Goal: Task Accomplishment & Management: Complete application form

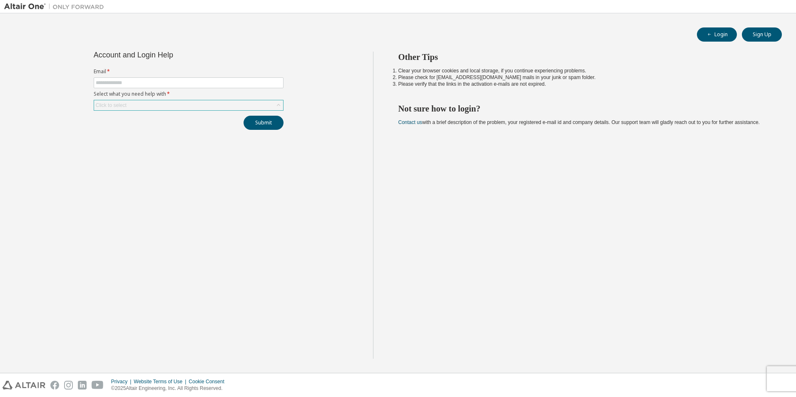
click at [266, 101] on div "Click to select" at bounding box center [188, 105] width 189 height 10
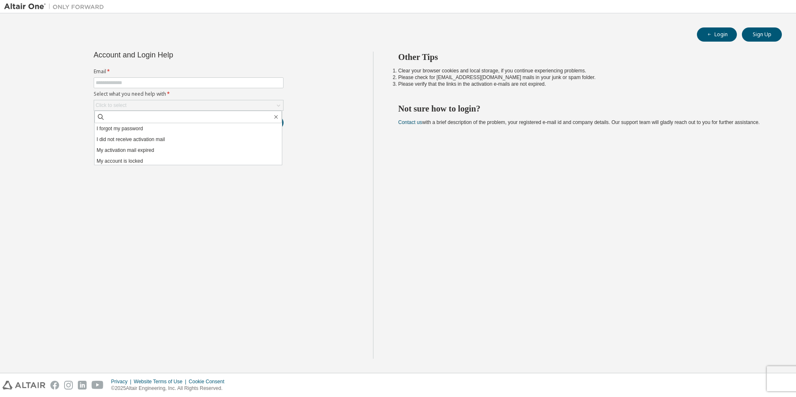
click at [307, 95] on div "Account and Login Help Email * Select what you need help with * Click to select…" at bounding box center [188, 205] width 369 height 307
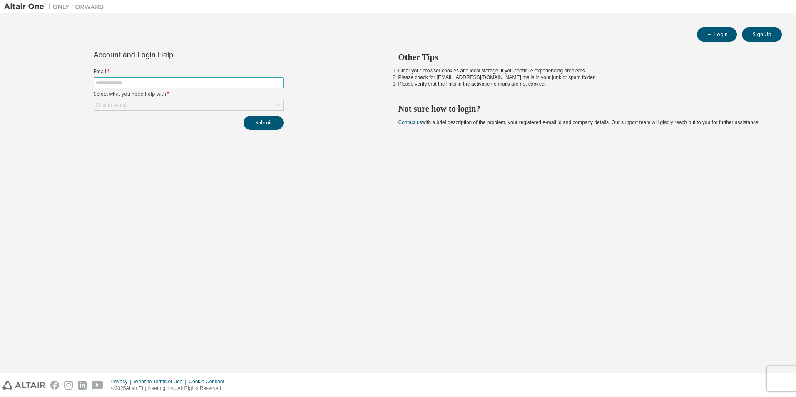
click at [251, 84] on input "text" at bounding box center [189, 83] width 186 height 7
type input "**********"
click at [167, 102] on div "Click to select" at bounding box center [188, 105] width 189 height 10
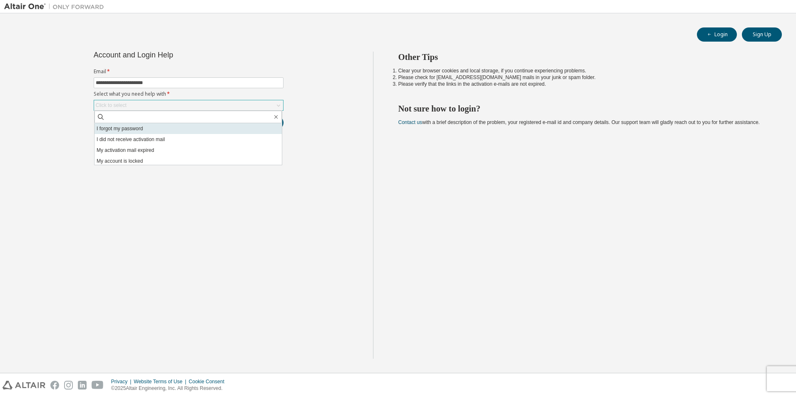
click at [167, 127] on li "I forgot my password" at bounding box center [188, 128] width 187 height 11
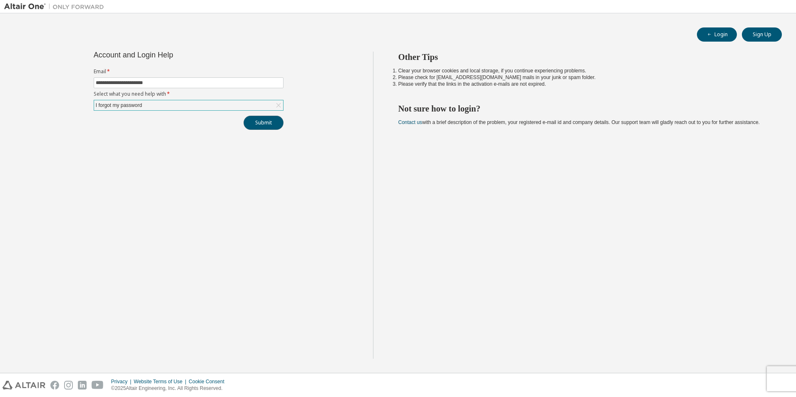
click at [273, 123] on button "Submit" at bounding box center [264, 123] width 40 height 14
click at [183, 86] on input "text" at bounding box center [189, 83] width 186 height 7
type input "**********"
click at [177, 106] on div "Click to select" at bounding box center [188, 105] width 189 height 10
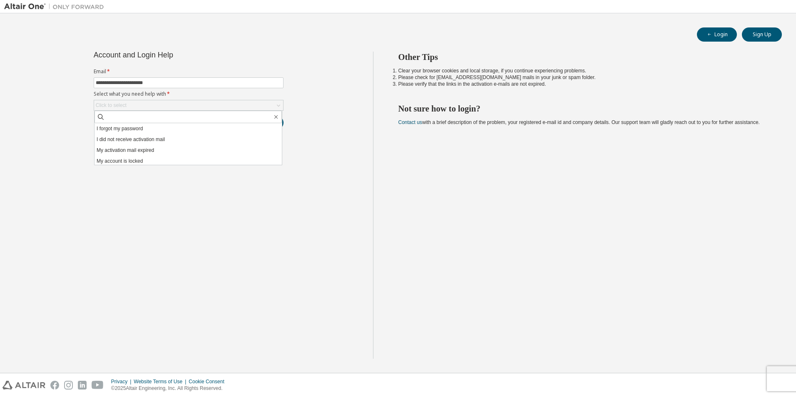
click at [364, 171] on div "**********" at bounding box center [188, 205] width 369 height 307
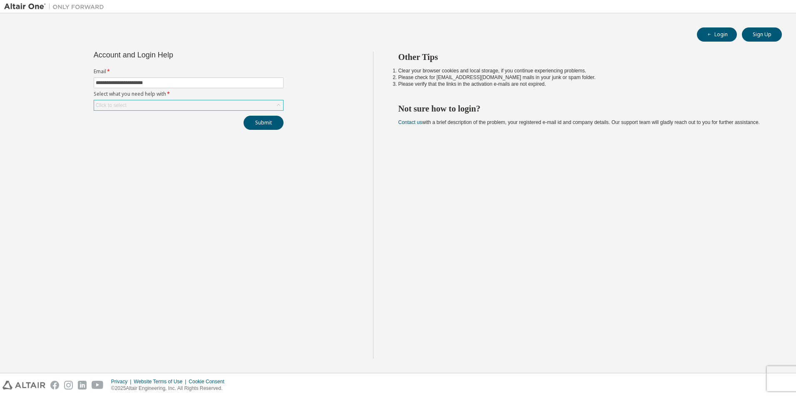
click at [234, 104] on div "Click to select" at bounding box center [188, 105] width 189 height 10
click at [266, 82] on input "text" at bounding box center [189, 83] width 186 height 7
type input "**********"
click at [210, 106] on div "Click to select" at bounding box center [188, 105] width 189 height 10
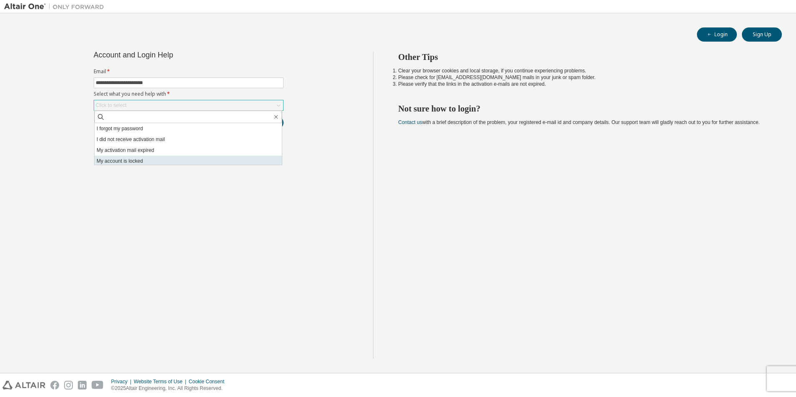
click at [203, 159] on li "My account is locked" at bounding box center [188, 161] width 187 height 11
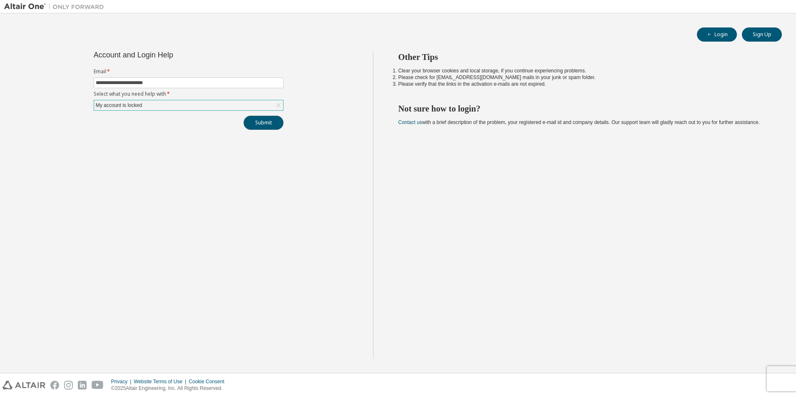
click at [271, 124] on button "Submit" at bounding box center [264, 123] width 40 height 14
click at [262, 86] on span at bounding box center [189, 82] width 190 height 11
click at [224, 91] on label "Select what you need help with *" at bounding box center [189, 94] width 190 height 7
click at [225, 88] on span at bounding box center [189, 82] width 190 height 11
click at [149, 83] on input "text" at bounding box center [189, 83] width 186 height 7
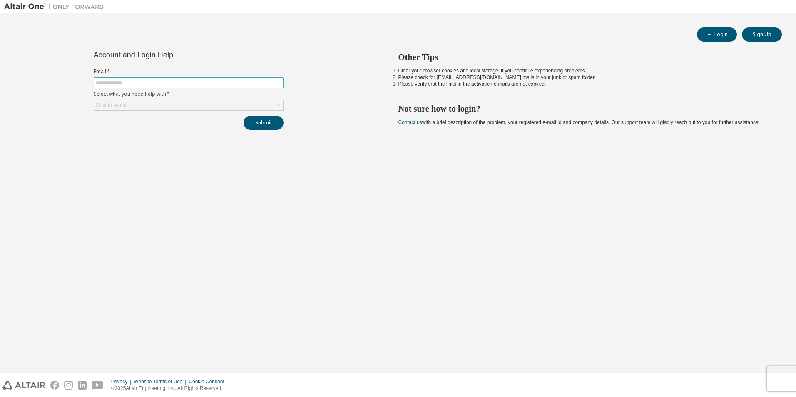
type input "**********"
click at [175, 105] on div "Click to select" at bounding box center [188, 105] width 189 height 10
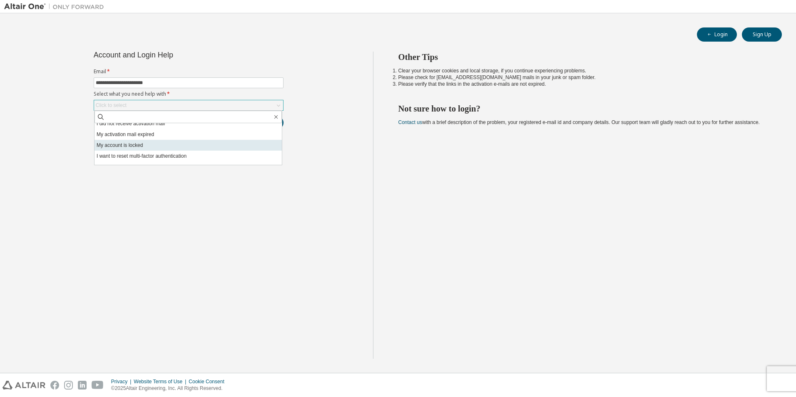
scroll to position [23, 0]
click at [186, 149] on li "I want to reset multi-factor authentication" at bounding box center [188, 148] width 187 height 11
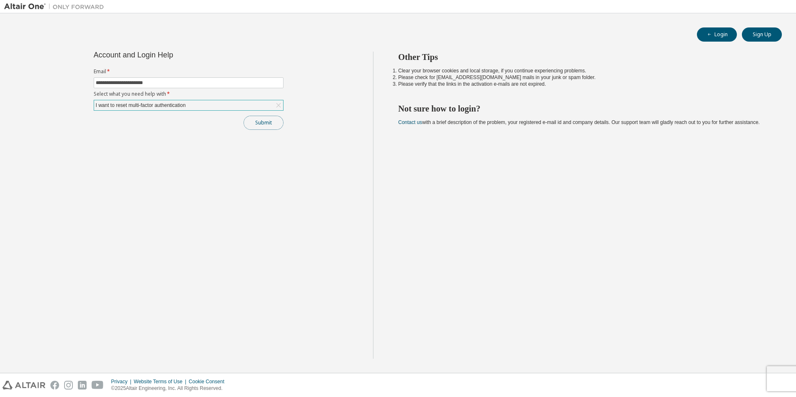
click at [248, 125] on button "Submit" at bounding box center [264, 123] width 40 height 14
click at [270, 126] on button "Submit" at bounding box center [264, 123] width 40 height 14
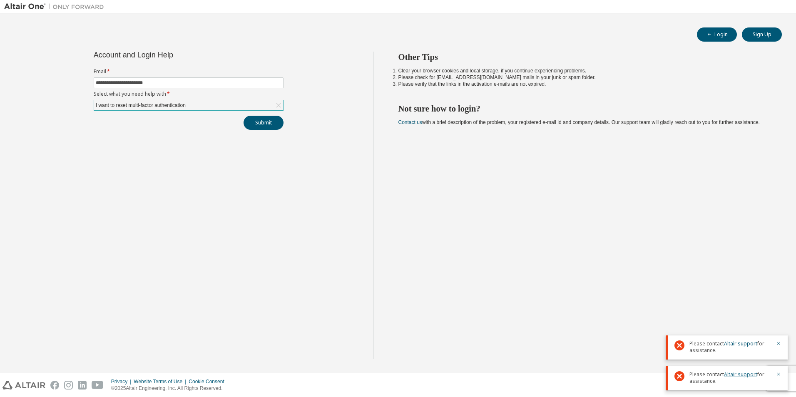
click at [742, 375] on link "Altair support" at bounding box center [740, 374] width 33 height 7
drag, startPoint x: 489, startPoint y: 316, endPoint x: 505, endPoint y: 321, distance: 16.5
click at [505, 321] on div "Other Tips Clear your browser cookies and local storage, if you continue experi…" at bounding box center [582, 205] width 419 height 307
click at [781, 345] on icon "button" at bounding box center [778, 343] width 5 height 5
click at [778, 376] on icon "button" at bounding box center [778, 374] width 5 height 5
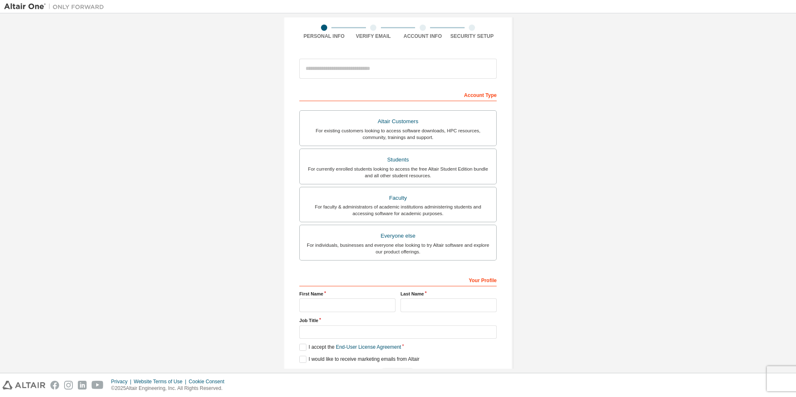
scroll to position [6, 0]
